Goal: Navigation & Orientation: Find specific page/section

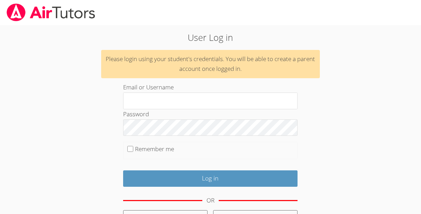
click at [133, 147] on fieldset "Remember me" at bounding box center [210, 150] width 174 height 17
click at [132, 147] on input "Remember me" at bounding box center [130, 149] width 6 height 6
checkbox input "true"
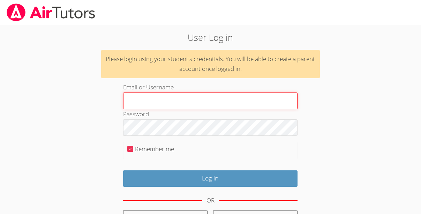
click at [160, 99] on input "Email or Username" at bounding box center [210, 100] width 174 height 17
type input "[PERSON_NAME][EMAIL_ADDRESS][DOMAIN_NAME]"
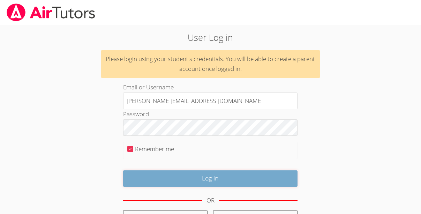
click at [185, 180] on input "Log in" at bounding box center [210, 178] width 174 height 16
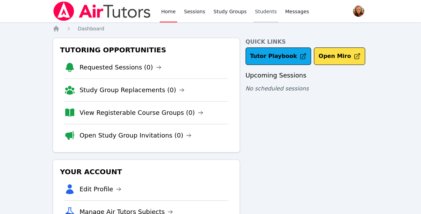
click at [261, 12] on link "Students" at bounding box center [265, 11] width 24 height 22
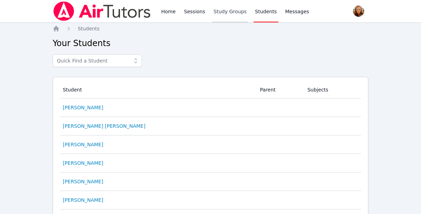
click at [227, 13] on link "Study Groups" at bounding box center [230, 11] width 36 height 22
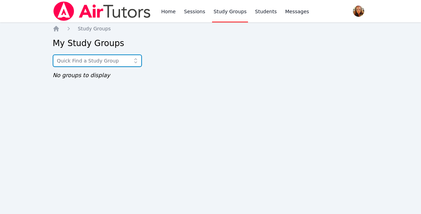
click at [100, 65] on input "text" at bounding box center [97, 60] width 89 height 13
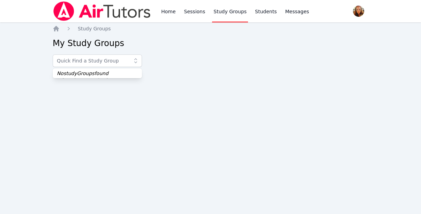
click at [200, 83] on div "Home Study Groups My Study Groups No studyGroups found No groups to display" at bounding box center [210, 59] width 315 height 68
click at [191, 5] on link "Sessions" at bounding box center [195, 11] width 24 height 22
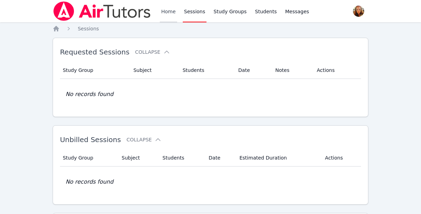
click at [162, 6] on link "Home" at bounding box center [168, 11] width 17 height 22
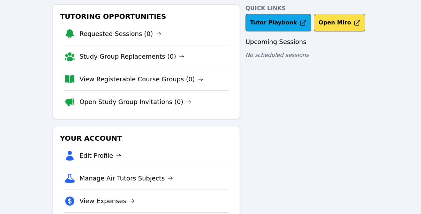
scroll to position [74, 0]
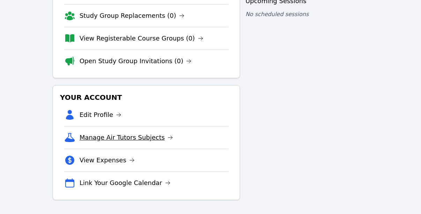
click at [151, 138] on link "Manage Air Tutors Subjects" at bounding box center [126, 137] width 94 height 10
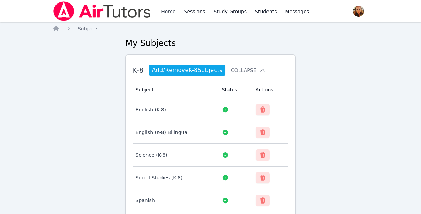
click at [167, 14] on link "Home" at bounding box center [168, 11] width 17 height 22
